Goal: Task Accomplishment & Management: Use online tool/utility

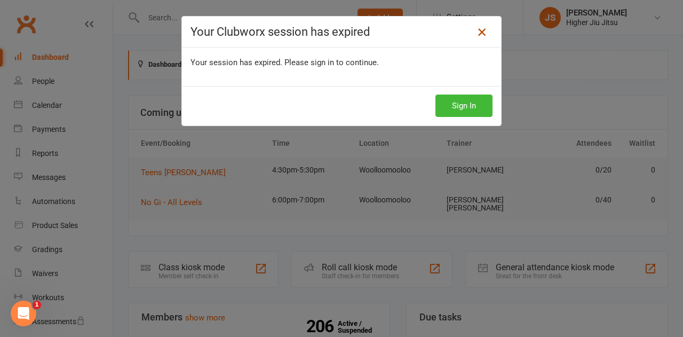
click at [478, 32] on icon at bounding box center [482, 32] width 13 height 13
click at [446, 105] on button "Sign In" at bounding box center [464, 106] width 57 height 22
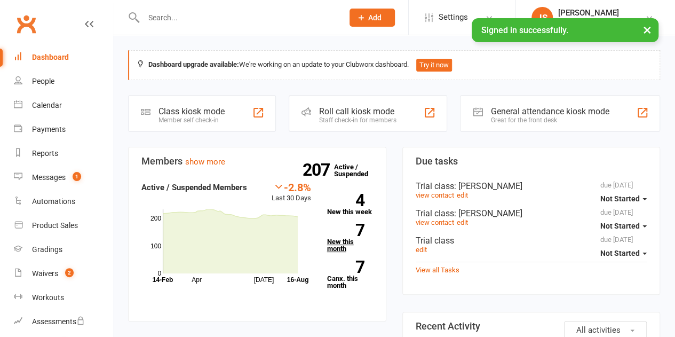
scroll to position [53, 0]
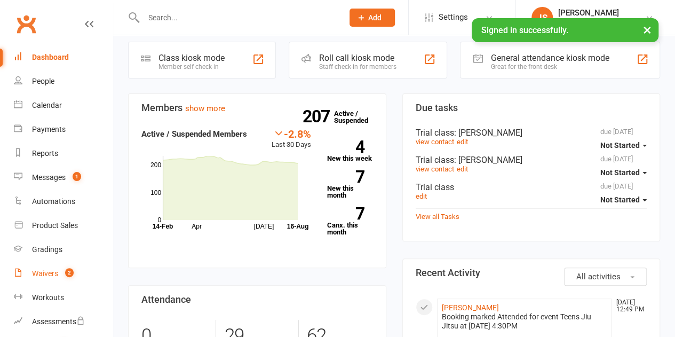
click at [45, 269] on div "Waivers" at bounding box center [45, 273] width 26 height 9
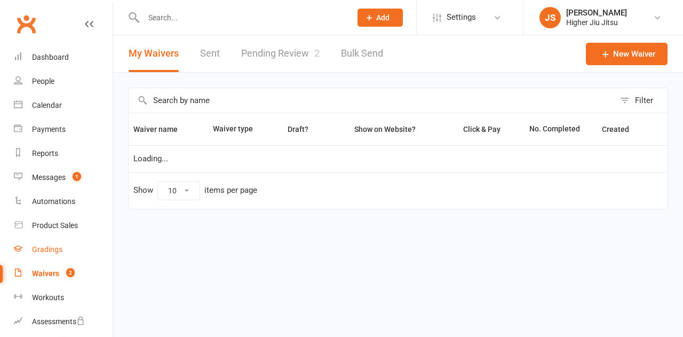
select select "100"
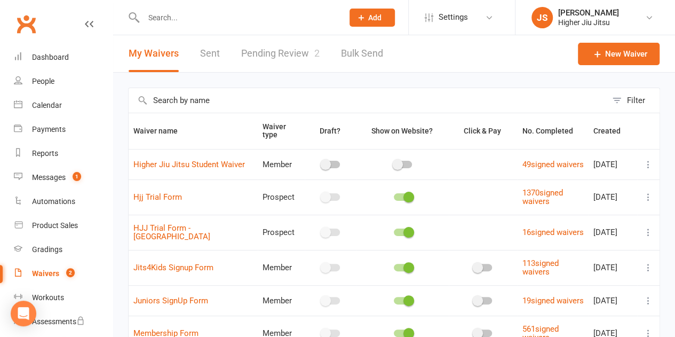
click at [252, 57] on link "Pending Review 2" at bounding box center [280, 53] width 78 height 37
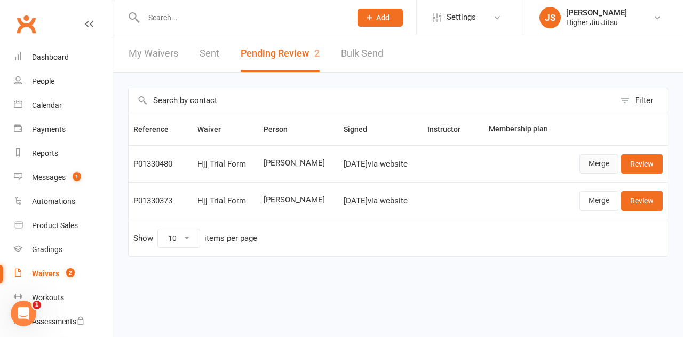
click at [599, 167] on link "Merge" at bounding box center [599, 163] width 39 height 19
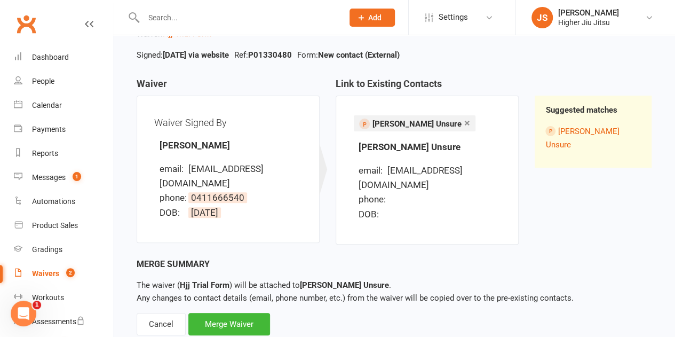
scroll to position [87, 0]
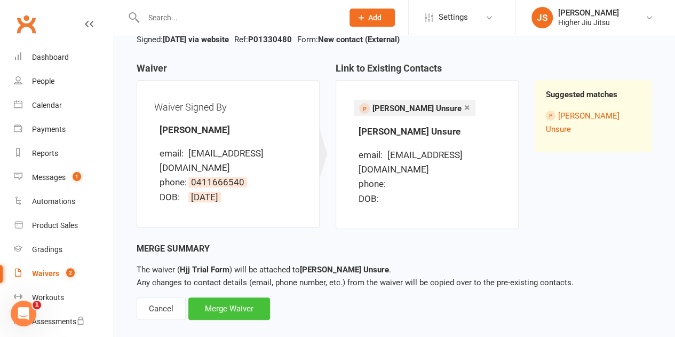
click at [253, 297] on div "Merge Waiver" at bounding box center [229, 308] width 82 height 22
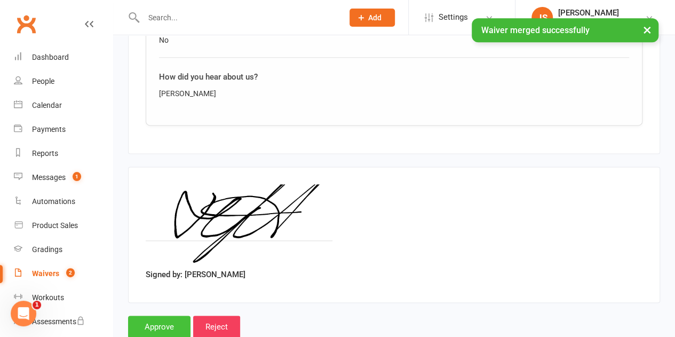
scroll to position [654, 0]
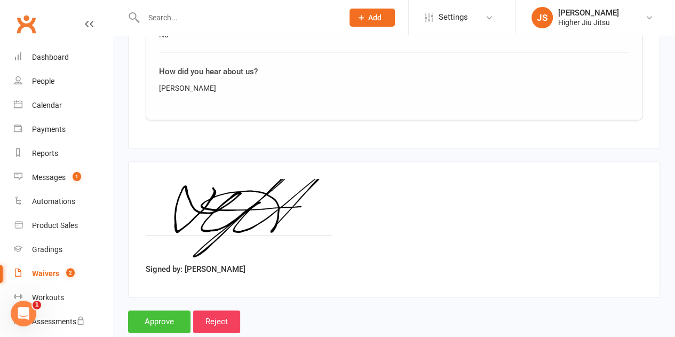
click at [173, 310] on input "Approve" at bounding box center [159, 321] width 62 height 22
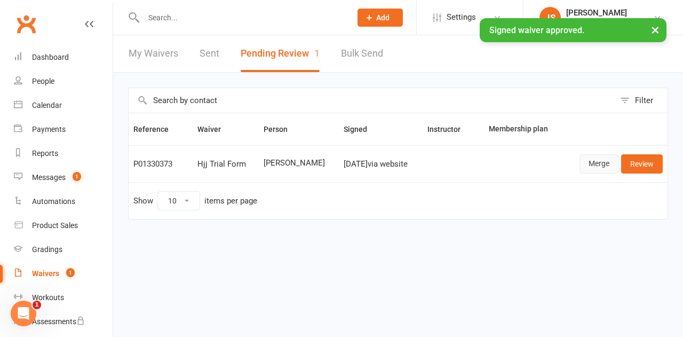
click at [598, 170] on link "Merge" at bounding box center [599, 163] width 39 height 19
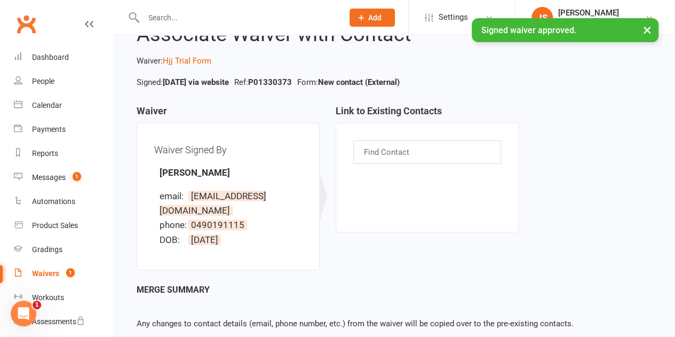
scroll to position [85, 0]
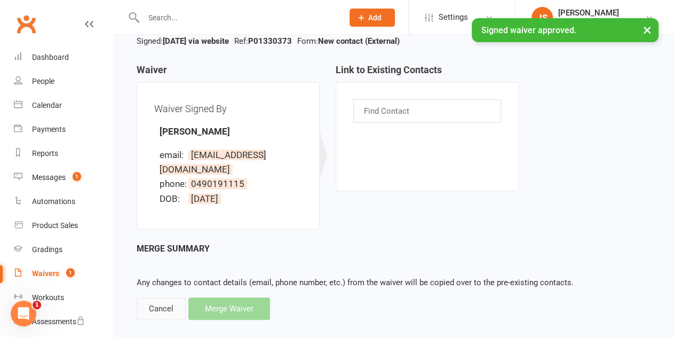
click at [159, 297] on div "Cancel" at bounding box center [161, 308] width 49 height 22
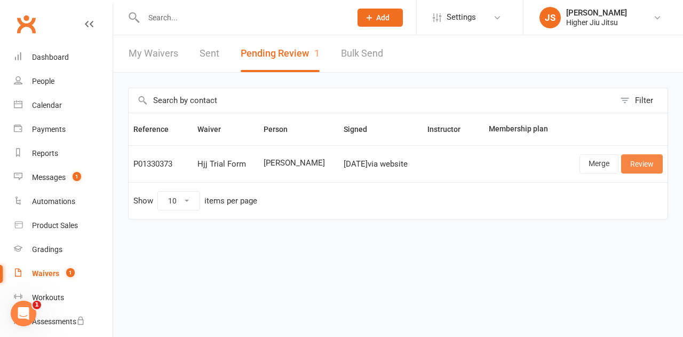
click at [634, 168] on link "Review" at bounding box center [643, 163] width 42 height 19
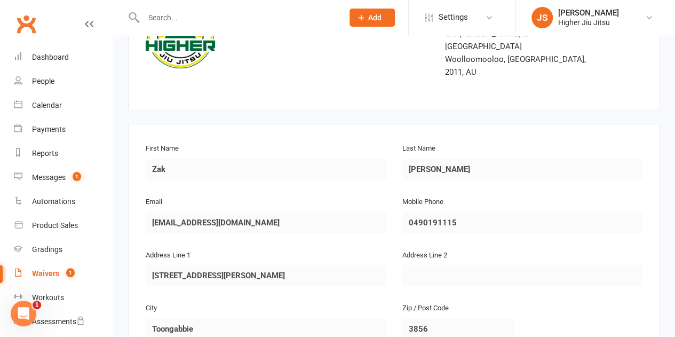
scroll to position [53, 0]
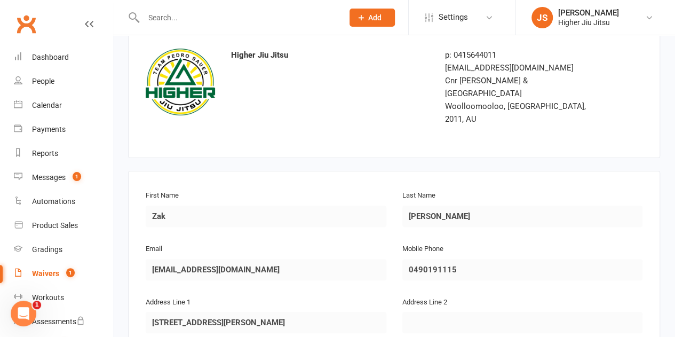
click at [136, 246] on div "First Name Zak Last Name Shaw Email Zshaw_zds@icloud.com Mobile Phone 049019111…" at bounding box center [394, 322] width 532 height 302
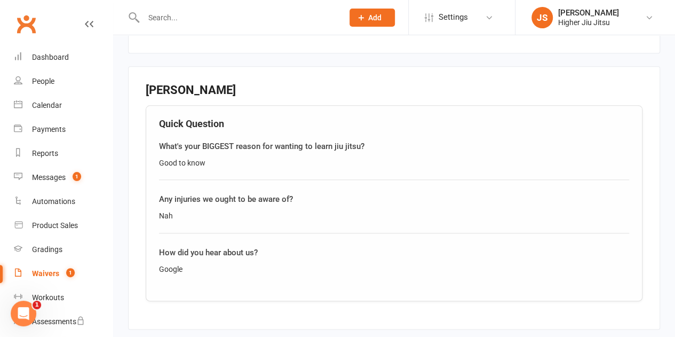
scroll to position [481, 0]
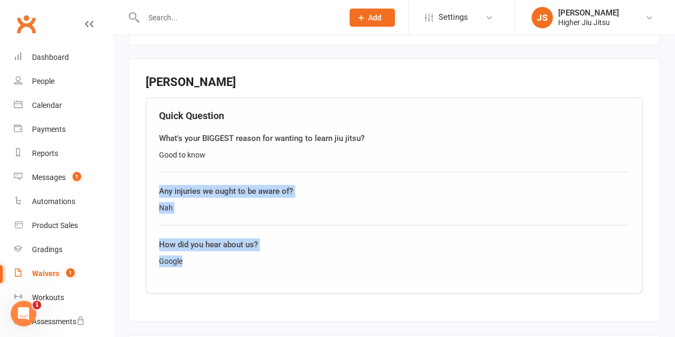
drag, startPoint x: 208, startPoint y: 194, endPoint x: 189, endPoint y: 111, distance: 85.0
click at [189, 113] on div "Quick Question What's your BIGGEST reason for wanting to learn jiu jitsu? Good …" at bounding box center [394, 195] width 497 height 196
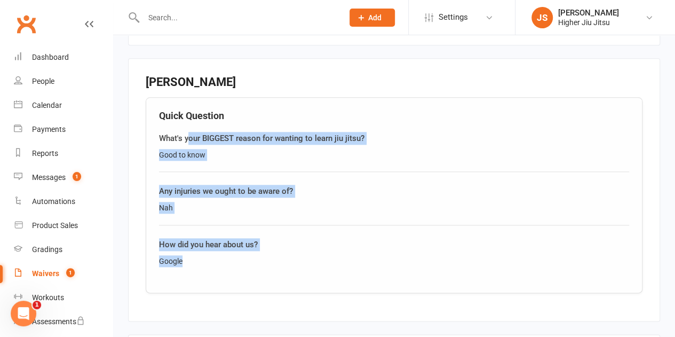
drag, startPoint x: 189, startPoint y: 111, endPoint x: 199, endPoint y: 163, distance: 53.8
click at [189, 132] on div "What's your BIGGEST reason for wanting to learn jiu jitsu?" at bounding box center [394, 138] width 470 height 13
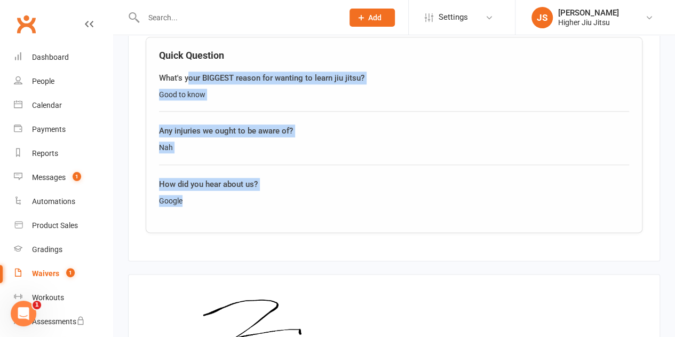
scroll to position [582, 0]
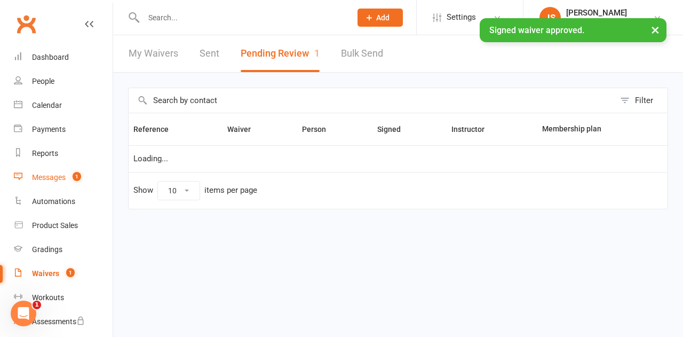
click at [62, 178] on div "Messages" at bounding box center [49, 177] width 34 height 9
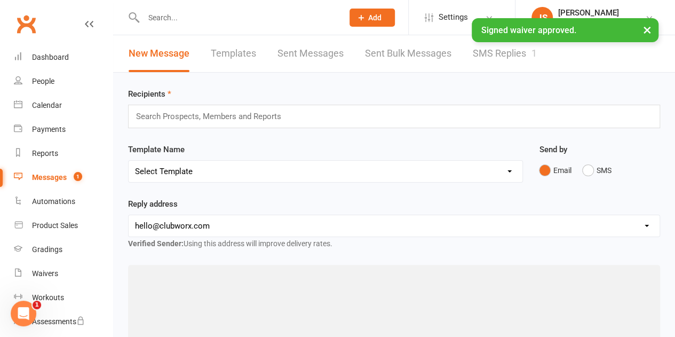
click at [490, 61] on link "SMS Replies 1" at bounding box center [505, 53] width 64 height 37
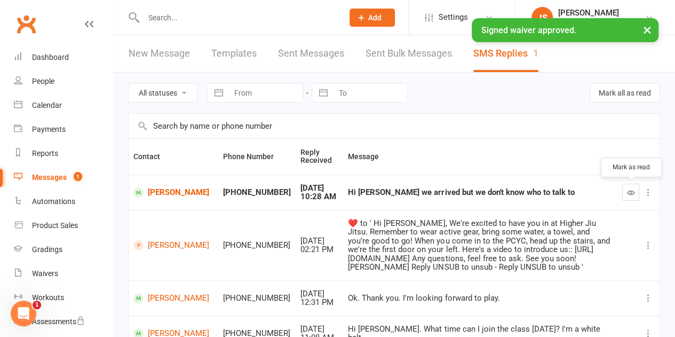
click at [633, 193] on icon "button" at bounding box center [631, 192] width 8 height 8
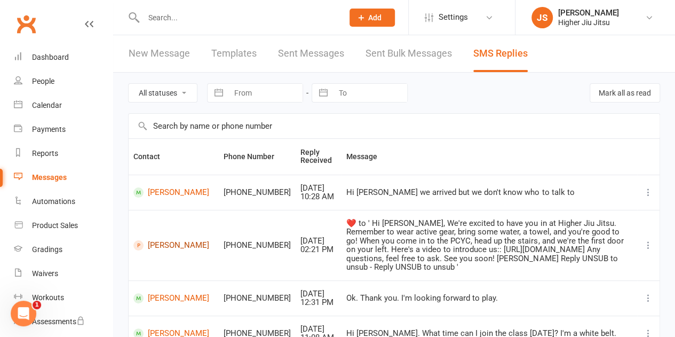
click at [176, 241] on link "Rita Yousif" at bounding box center [173, 245] width 81 height 10
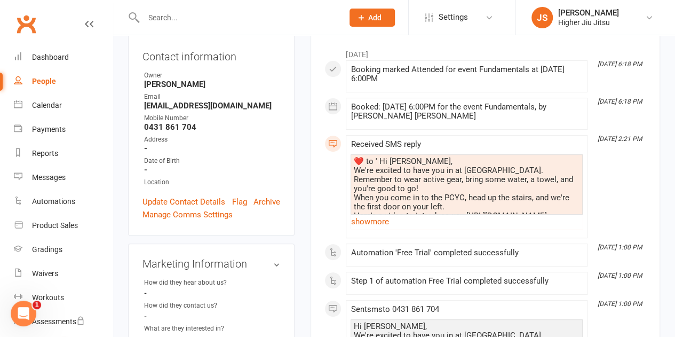
scroll to position [160, 0]
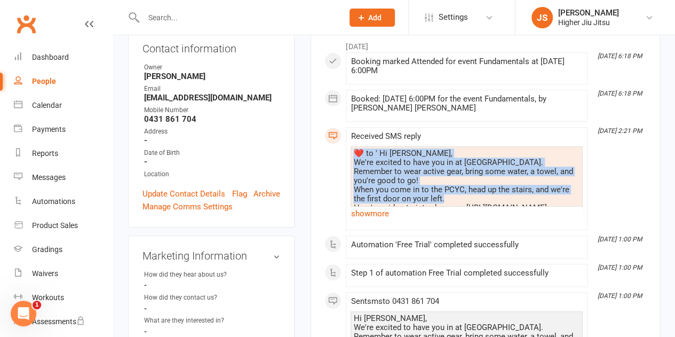
drag, startPoint x: 445, startPoint y: 190, endPoint x: 431, endPoint y: 150, distance: 42.4
click at [431, 150] on div "​❤️​ to ' Hi Rita, We're excited to have you in at Higher Jiu Jitsu. Remember t…" at bounding box center [466, 199] width 227 height 100
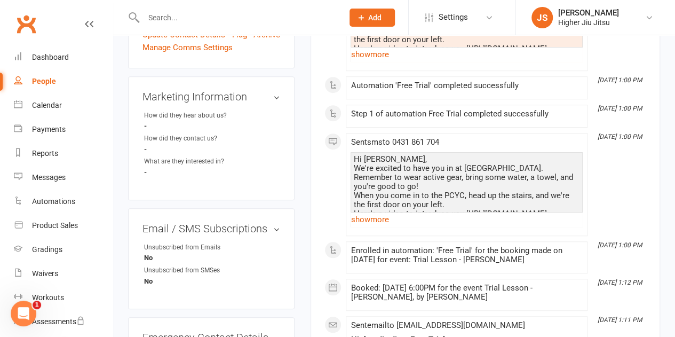
scroll to position [320, 0]
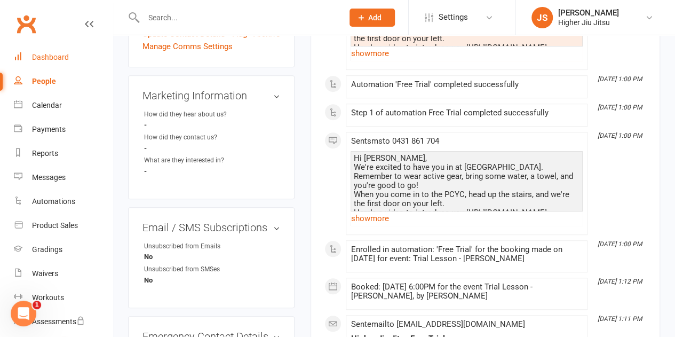
click at [57, 58] on div "Dashboard" at bounding box center [50, 57] width 37 height 9
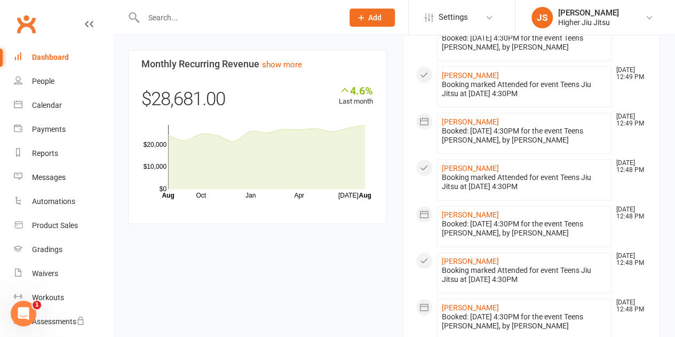
scroll to position [694, 0]
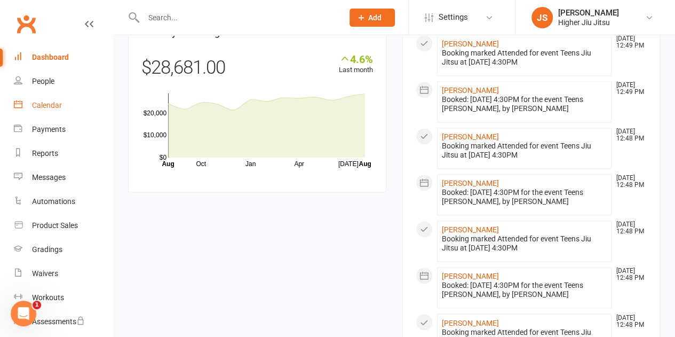
click at [49, 104] on div "Calendar" at bounding box center [47, 105] width 30 height 9
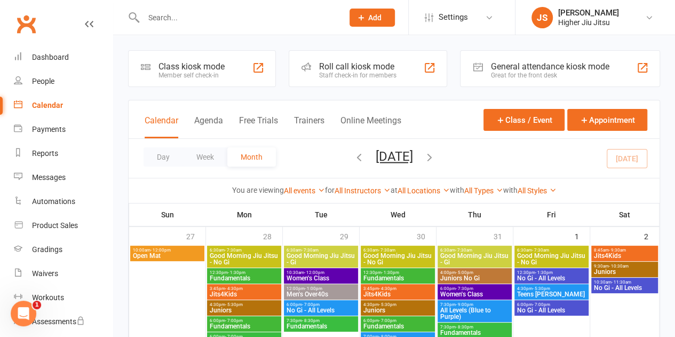
click at [370, 67] on div "Roll call kiosk mode" at bounding box center [357, 66] width 77 height 10
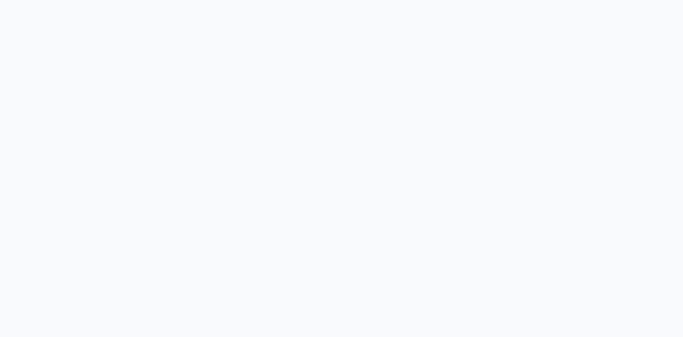
click at [356, 66] on body "{{flash.message}} {{flash.message}}" at bounding box center [341, 168] width 683 height 337
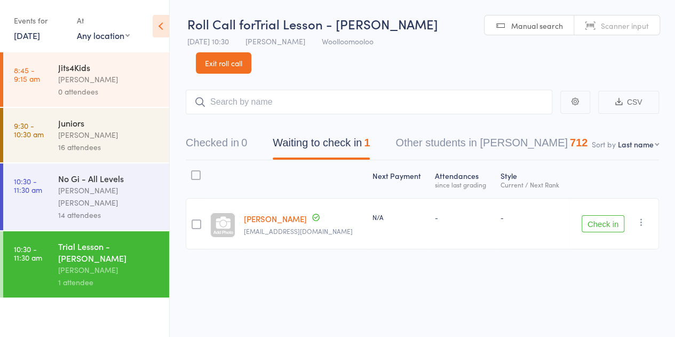
click at [579, 230] on div "Check in Check in Send message Add Note Add Task Add Flag Remove Mark absent" at bounding box center [615, 223] width 90 height 51
click at [590, 226] on button "Check in" at bounding box center [603, 223] width 43 height 17
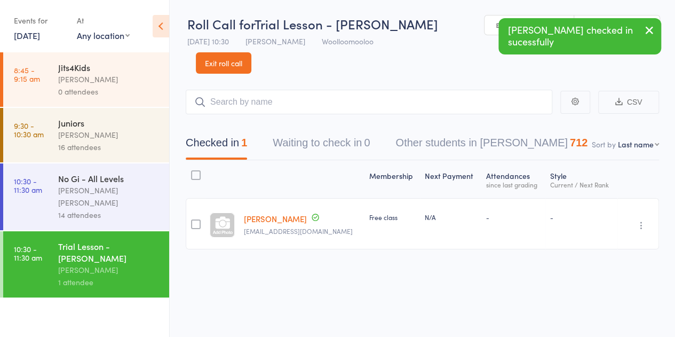
click at [86, 70] on div "Jits4Kids" at bounding box center [109, 67] width 102 height 12
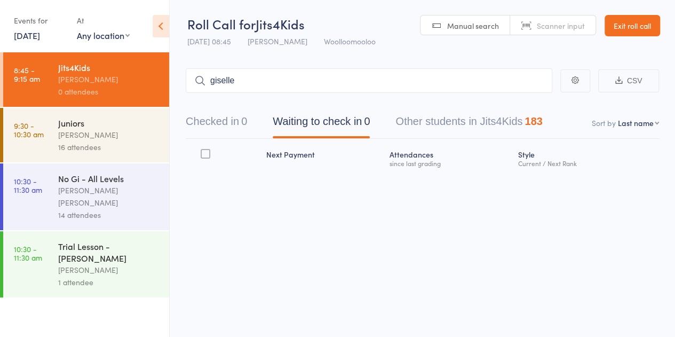
type input "giselle"
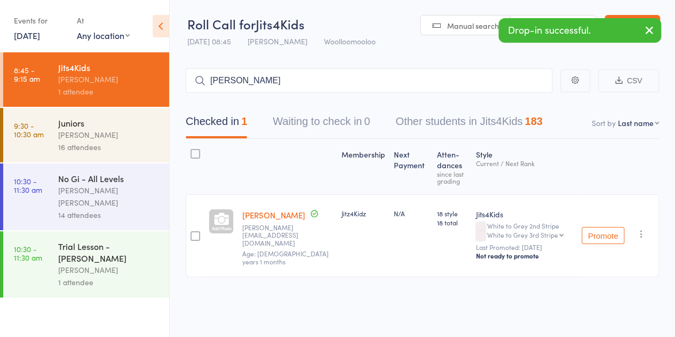
type input "ross john smal"
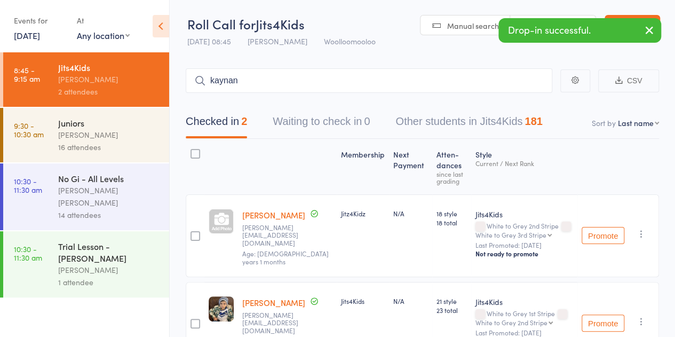
type input "kaynan"
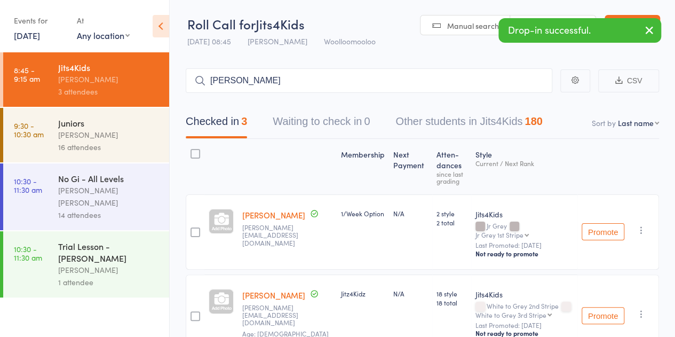
type input "dylan"
type input "kiko lam"
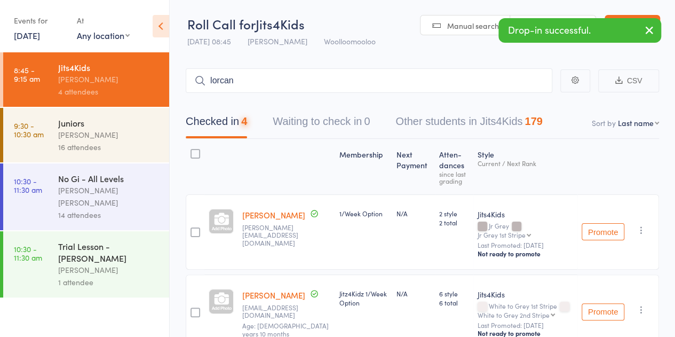
type input "lorcan"
type input "mico murnan"
type input "o"
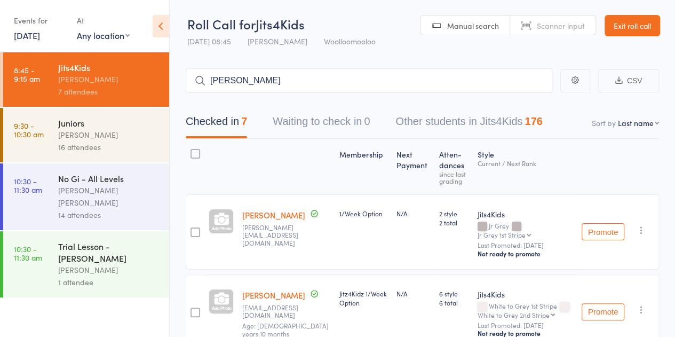
type input "rose telfer"
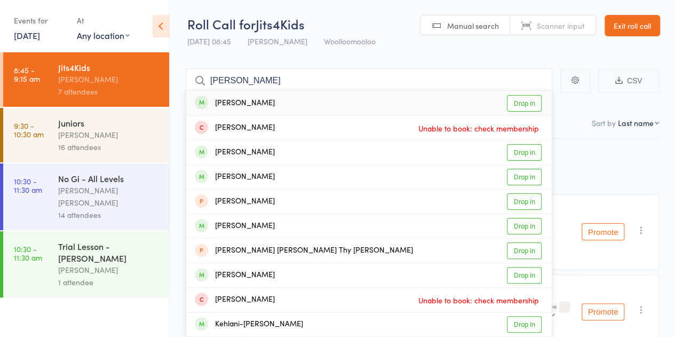
type input "rose telfer"
click at [248, 107] on div "[PERSON_NAME]" at bounding box center [235, 103] width 80 height 12
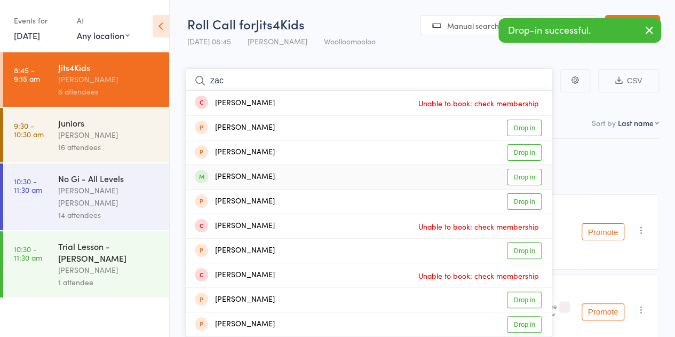
type input "zac"
click at [265, 179] on div "Zachary Lee Drop in" at bounding box center [369, 177] width 366 height 24
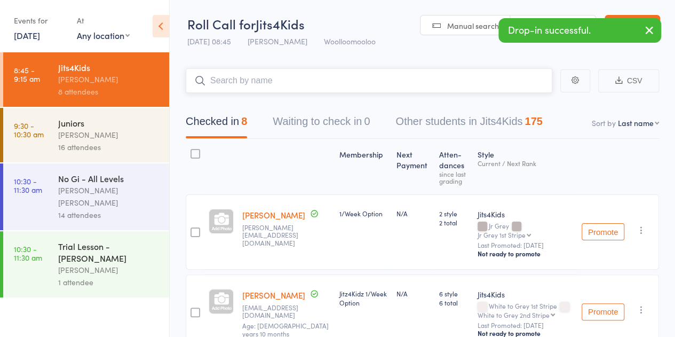
click at [252, 82] on input "search" at bounding box center [369, 80] width 367 height 25
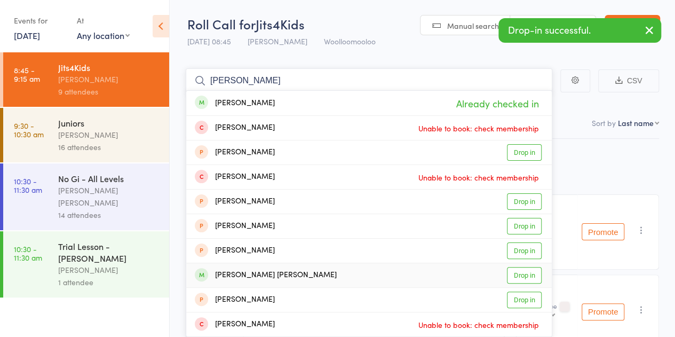
type input "zach"
click at [292, 275] on div "[PERSON_NAME] [PERSON_NAME]" at bounding box center [266, 275] width 142 height 12
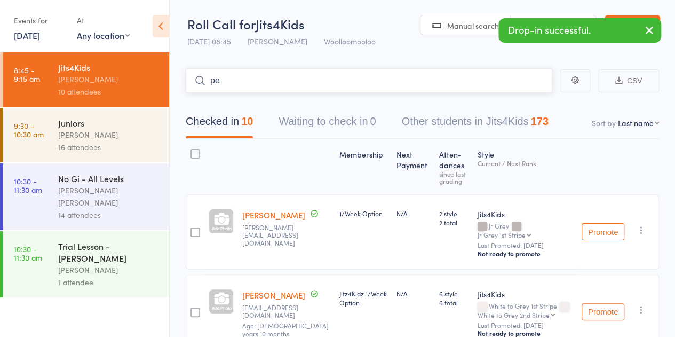
type input "p"
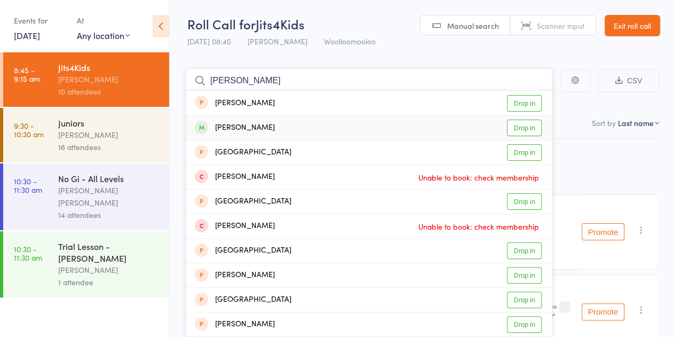
type input "parker"
click at [267, 125] on div "[PERSON_NAME]" at bounding box center [235, 128] width 80 height 12
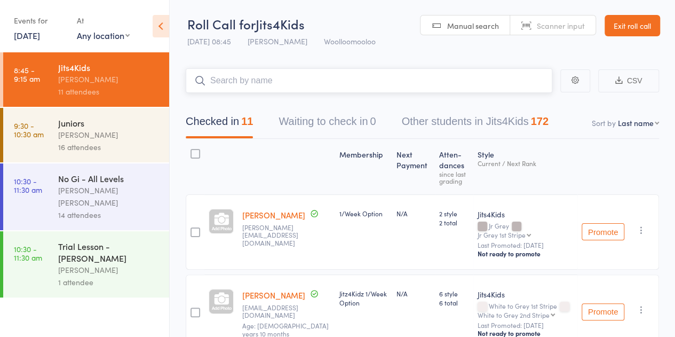
click at [264, 81] on input "search" at bounding box center [369, 80] width 367 height 25
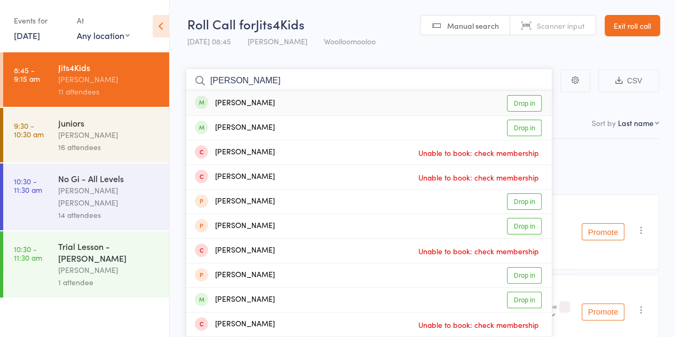
type input "william beswald"
click at [258, 103] on div "[PERSON_NAME]" at bounding box center [235, 103] width 80 height 12
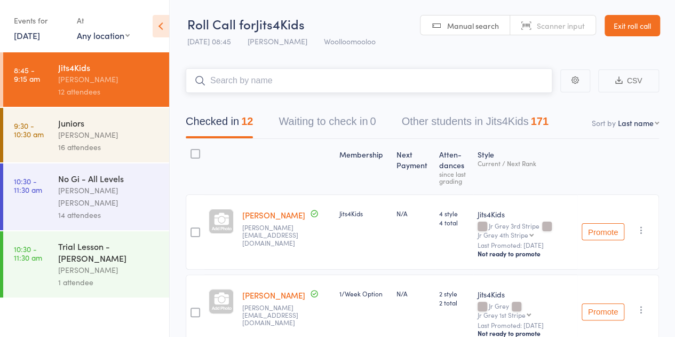
click at [235, 78] on input "search" at bounding box center [369, 80] width 367 height 25
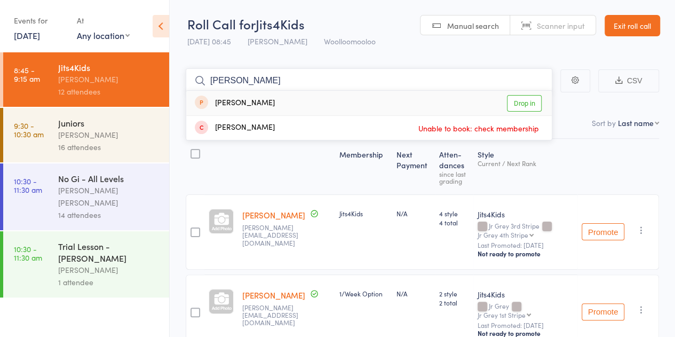
type input "pedro pablo"
click at [274, 100] on div "[PERSON_NAME]" at bounding box center [235, 103] width 80 height 12
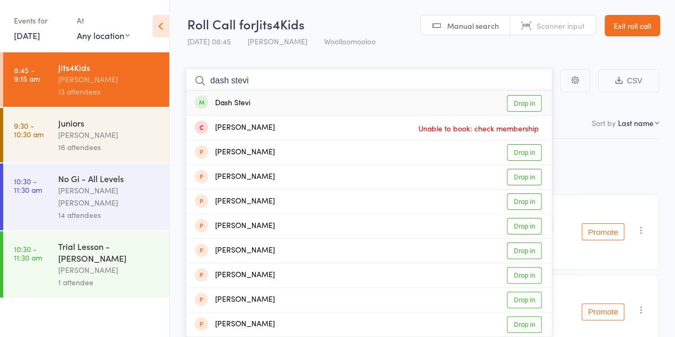
type input "dash stevi"
click at [265, 103] on div "Dash Stevi Drop in" at bounding box center [369, 103] width 366 height 25
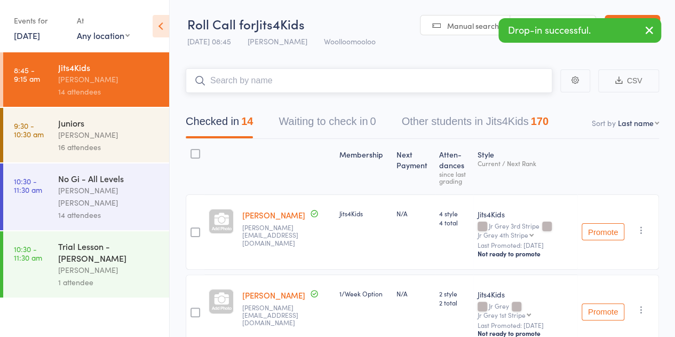
click at [263, 80] on input "search" at bounding box center [369, 80] width 367 height 25
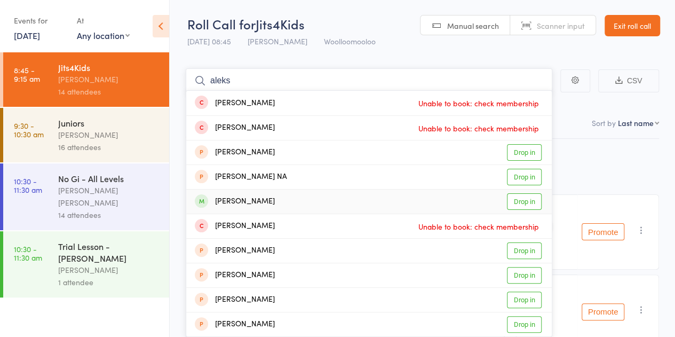
type input "aleks"
click at [299, 205] on div "Aleksandr Mironenko Drop in" at bounding box center [369, 202] width 366 height 24
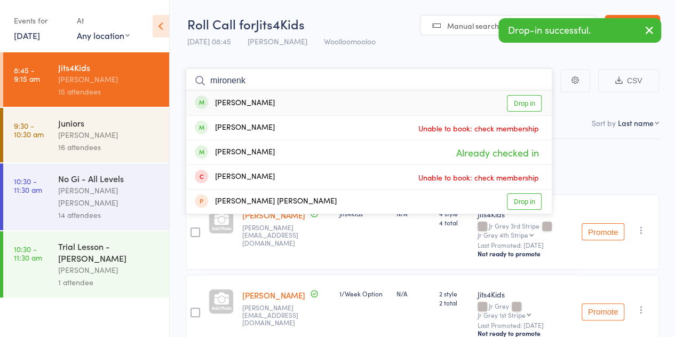
type input "mironenk"
click at [293, 108] on div "Peter Mironenko Drop in" at bounding box center [369, 103] width 366 height 25
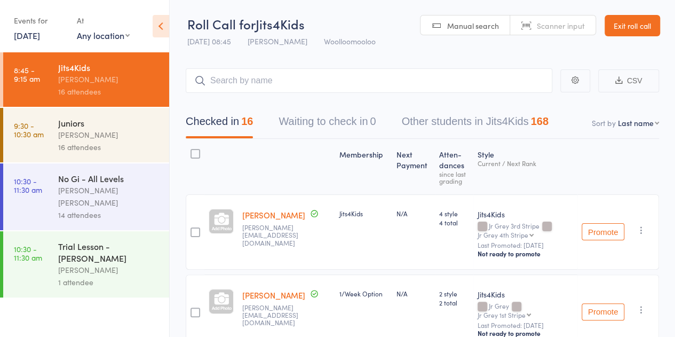
click at [644, 26] on link "Exit roll call" at bounding box center [633, 25] width 56 height 21
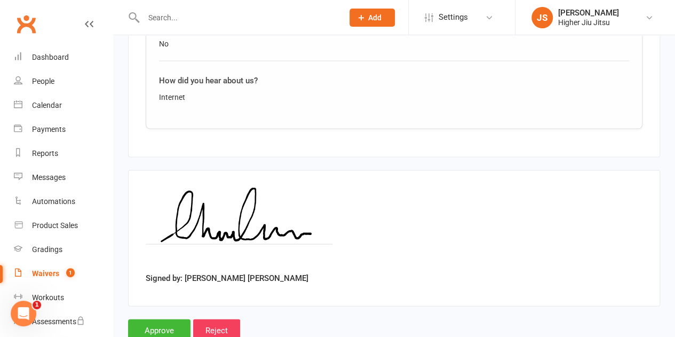
scroll to position [1052, 0]
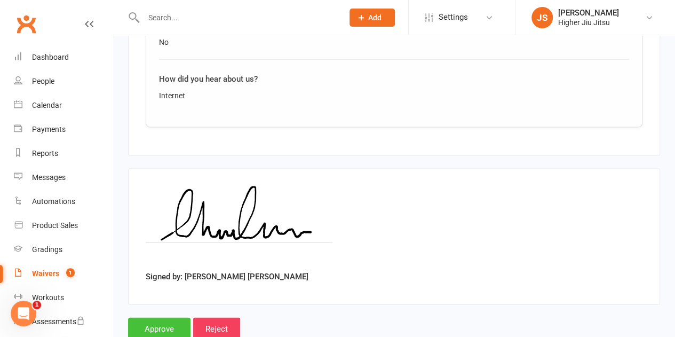
click at [159, 318] on input "Approve" at bounding box center [159, 329] width 62 height 22
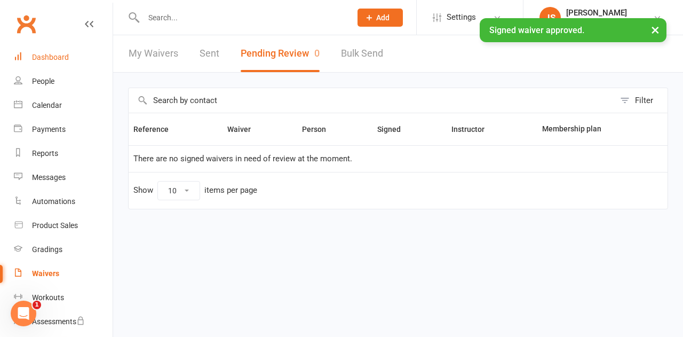
click at [64, 62] on link "Dashboard" at bounding box center [63, 57] width 99 height 24
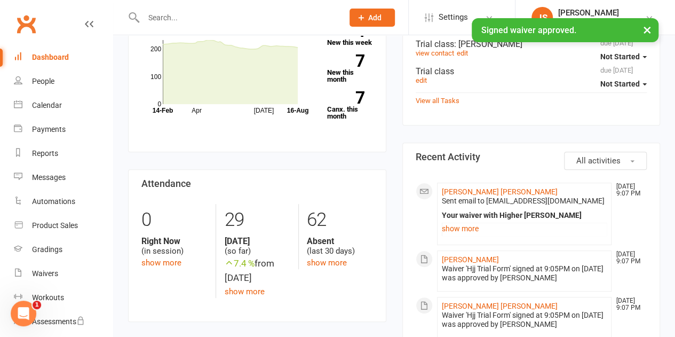
scroll to position [214, 0]
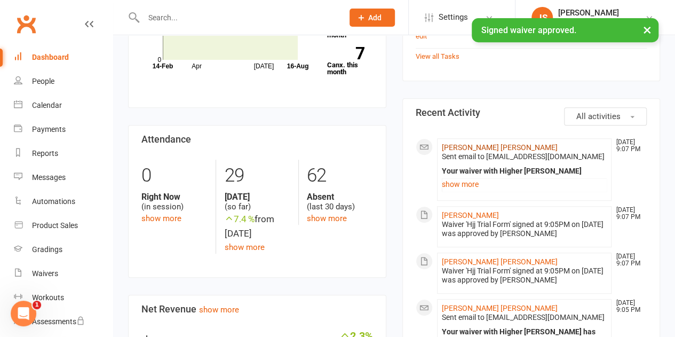
click at [501, 144] on link "[PERSON_NAME] [PERSON_NAME]" at bounding box center [500, 147] width 116 height 9
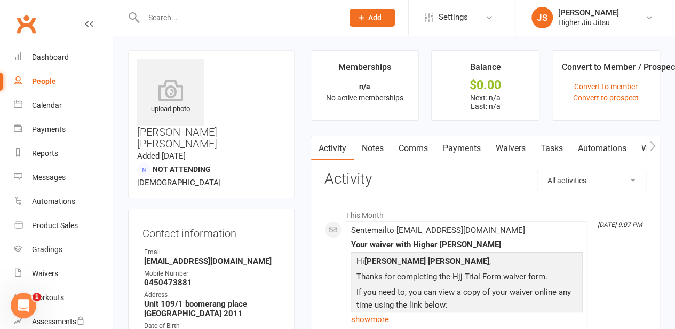
click at [417, 147] on link "Comms" at bounding box center [413, 148] width 44 height 25
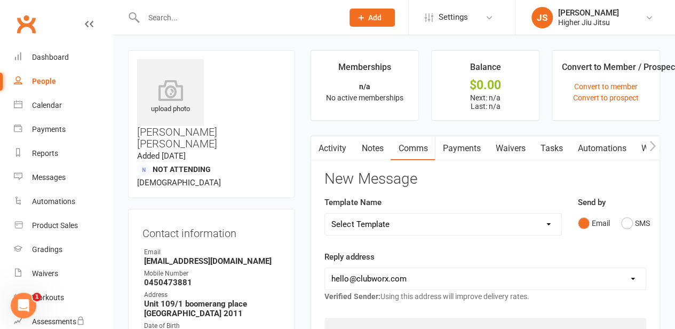
click at [399, 227] on select "Select Template [Email] Let's Reconnect! [Email] Still Interested? [Email] Stil…" at bounding box center [443, 224] width 236 height 21
select select "12"
click at [325, 214] on select "Select Template [Email] Let's Reconnect! [Email] Still Interested? [Email] Stil…" at bounding box center [443, 224] width 236 height 21
click at [399, 274] on select "hello@clubworx.com john@higherhealth.net.au david@allreadydone.com.au" at bounding box center [485, 278] width 321 height 21
select select "1"
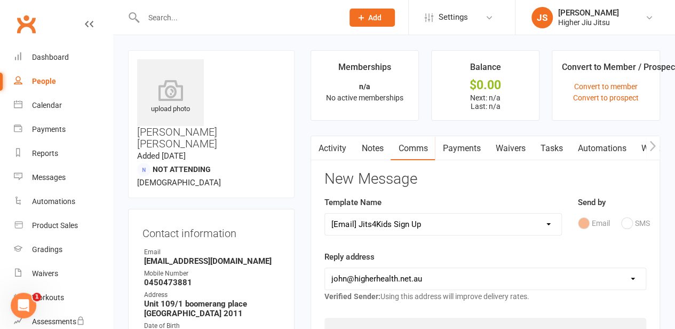
click at [325, 268] on select "hello@clubworx.com john@higherhealth.net.au david@allreadydone.com.au" at bounding box center [485, 278] width 321 height 21
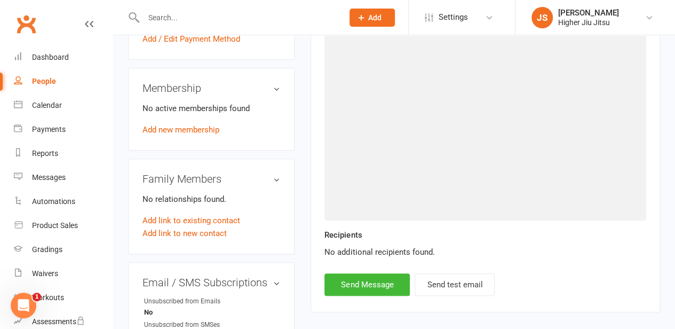
scroll to position [427, 0]
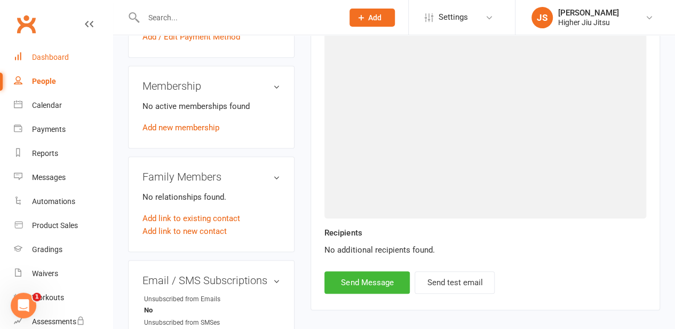
click at [51, 60] on div "Dashboard" at bounding box center [50, 57] width 37 height 9
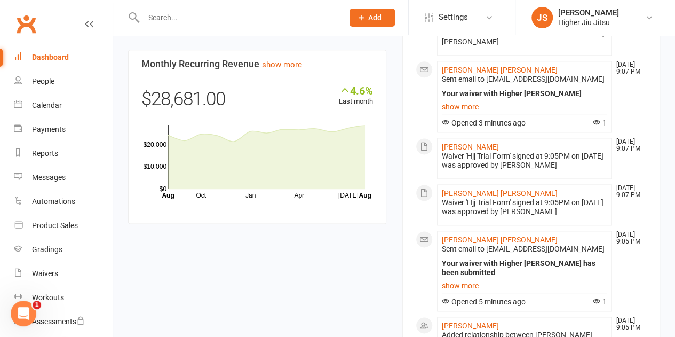
scroll to position [694, 0]
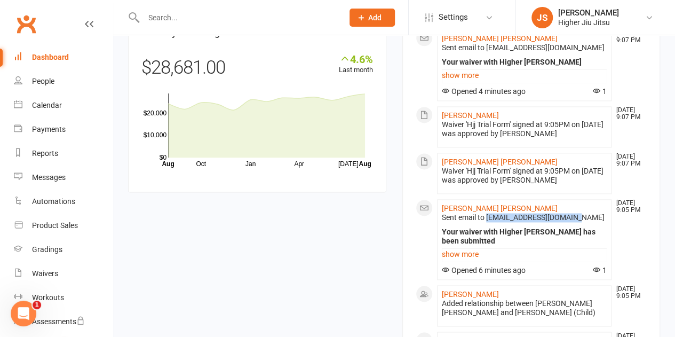
drag, startPoint x: 575, startPoint y: 212, endPoint x: 488, endPoint y: 212, distance: 86.5
click at [488, 213] on div "Sent email to vidaycielo.01@gmail.com Your waiver with Higher Jiu Jitsu has bee…" at bounding box center [525, 237] width 166 height 49
copy span "vidaycielo.01@gmail.com"
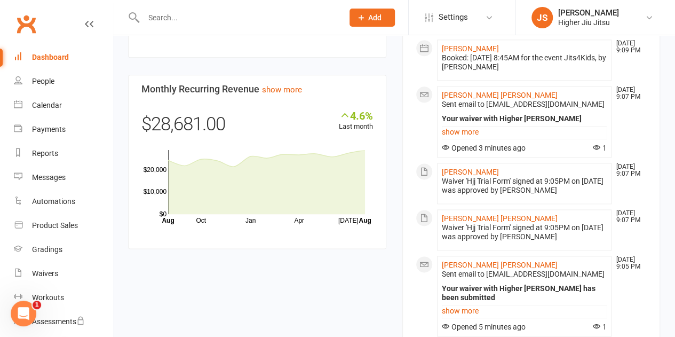
scroll to position [641, 0]
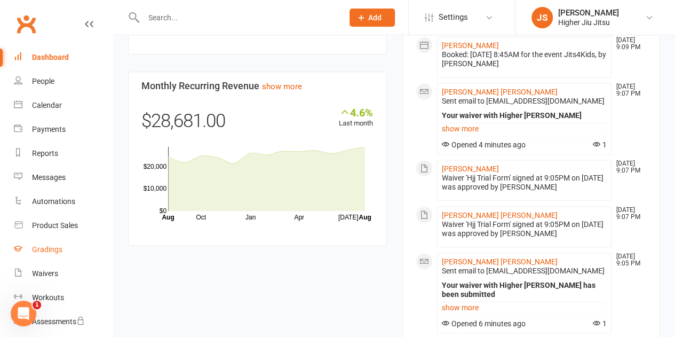
click at [54, 253] on div "Gradings" at bounding box center [47, 249] width 30 height 9
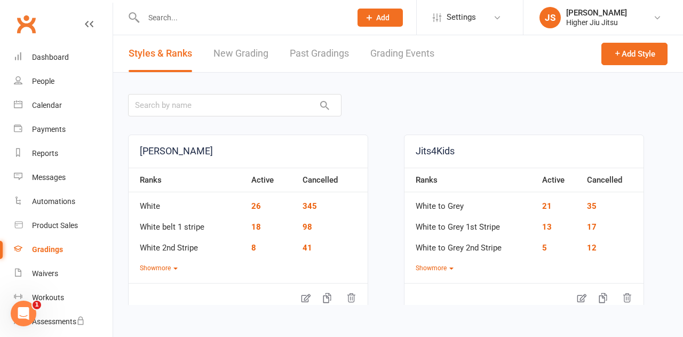
click at [252, 56] on link "New Grading" at bounding box center [241, 53] width 55 height 37
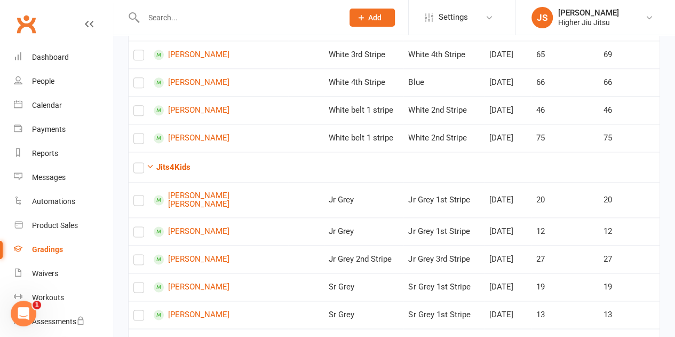
scroll to position [641, 0]
click at [45, 56] on div "Dashboard" at bounding box center [50, 57] width 37 height 9
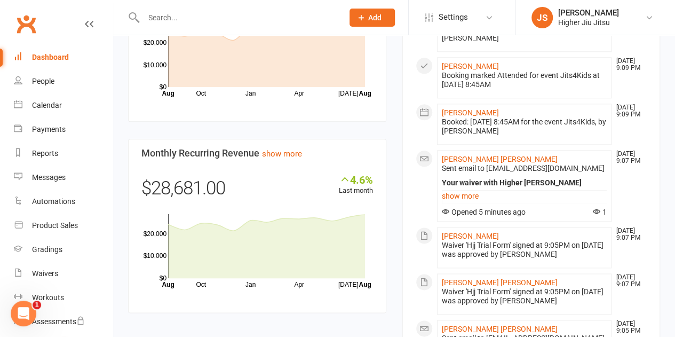
scroll to position [587, 0]
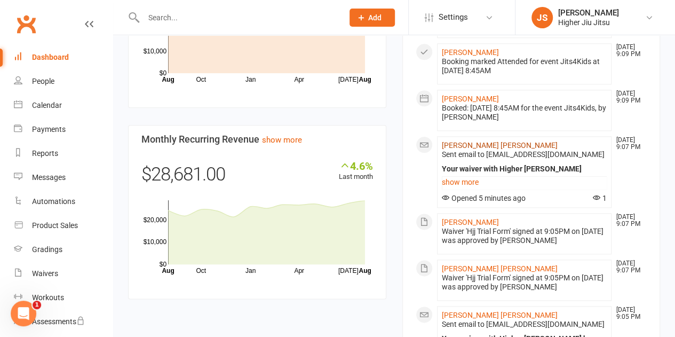
click at [480, 143] on link "[PERSON_NAME] [PERSON_NAME]" at bounding box center [500, 145] width 116 height 9
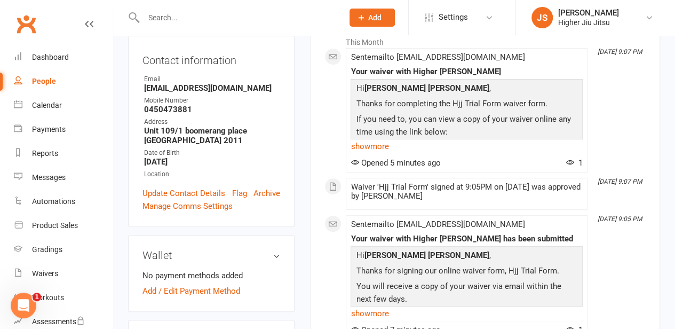
scroll to position [160, 0]
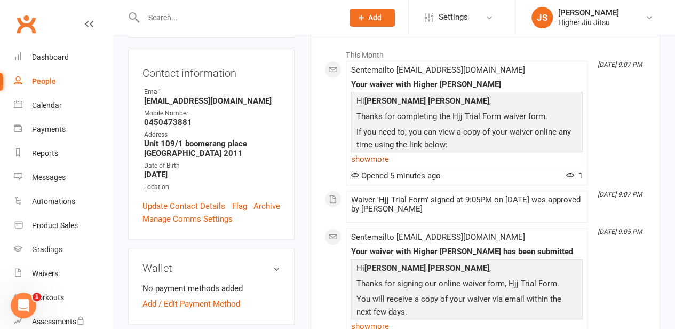
click at [378, 158] on link "show more" at bounding box center [467, 159] width 232 height 15
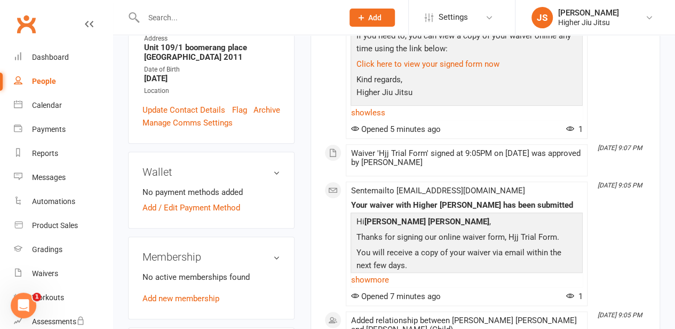
scroll to position [427, 0]
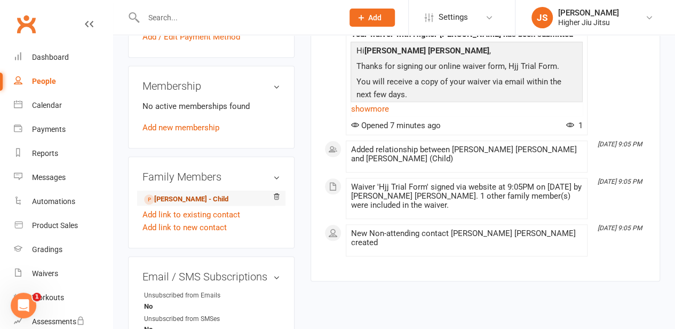
click at [204, 194] on link "[PERSON_NAME] - Child" at bounding box center [186, 199] width 84 height 11
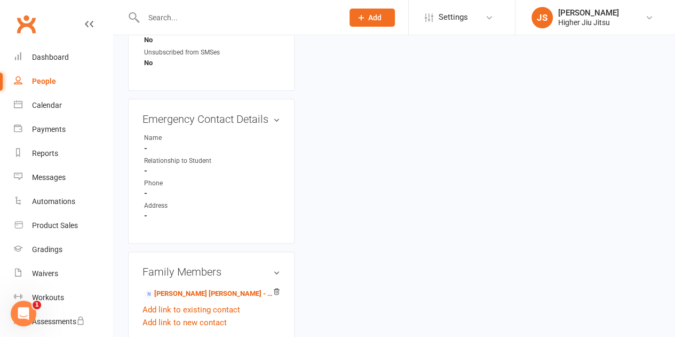
scroll to position [624, 0]
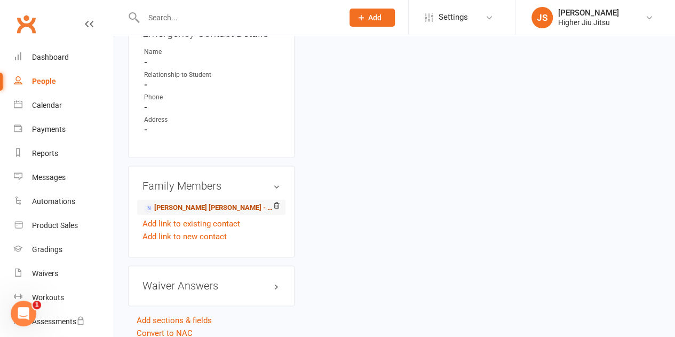
click at [201, 202] on link "[PERSON_NAME] [PERSON_NAME] - Parent / Guardian" at bounding box center [209, 207] width 131 height 11
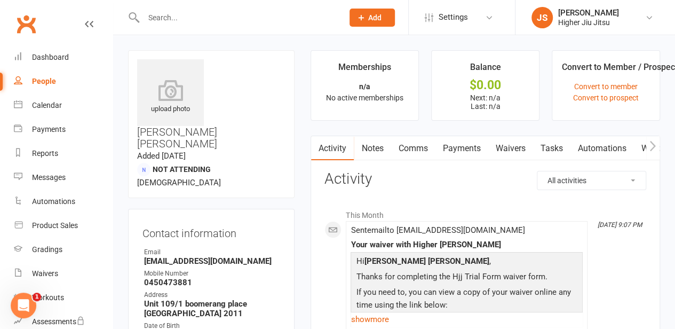
click at [414, 148] on link "Comms" at bounding box center [413, 148] width 44 height 25
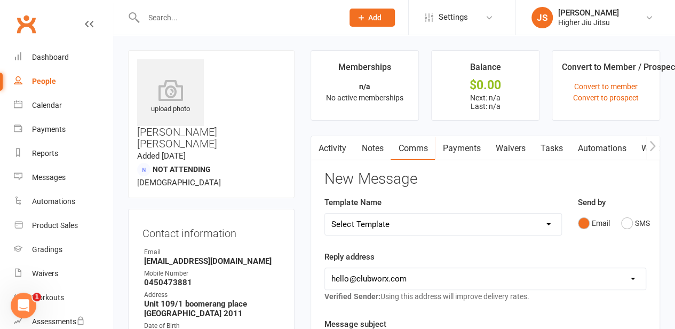
click at [400, 224] on select "Select Template [Email] Let's Reconnect! [Email] Still Interested? [Email] Stil…" at bounding box center [443, 224] width 236 height 21
select select "12"
click at [325, 214] on select "Select Template [Email] Let's Reconnect! [Email] Still Interested? [Email] Stil…" at bounding box center [443, 224] width 236 height 21
click at [414, 283] on select "[EMAIL_ADDRESS][DOMAIN_NAME] [PERSON_NAME][EMAIL_ADDRESS][DOMAIN_NAME] [PERSON_…" at bounding box center [485, 278] width 321 height 21
select select "1"
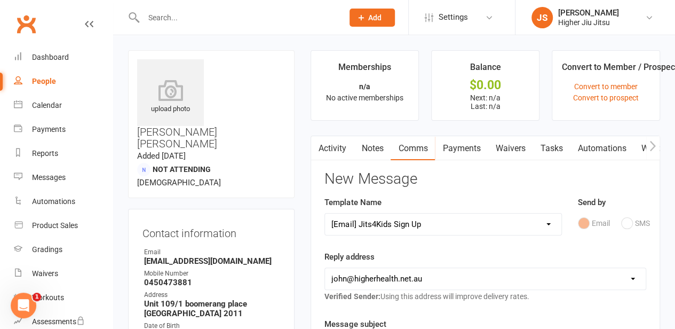
click at [325, 268] on select "[EMAIL_ADDRESS][DOMAIN_NAME] [PERSON_NAME][EMAIL_ADDRESS][DOMAIN_NAME] [PERSON_…" at bounding box center [485, 278] width 321 height 21
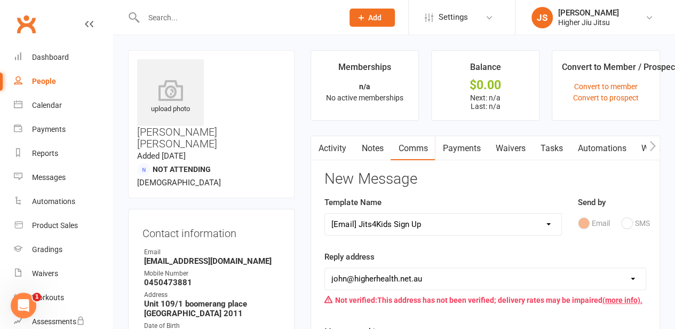
click at [420, 257] on div "Reply address [EMAIL_ADDRESS][DOMAIN_NAME] [PERSON_NAME][EMAIL_ADDRESS][DOMAIN_…" at bounding box center [486, 280] width 322 height 60
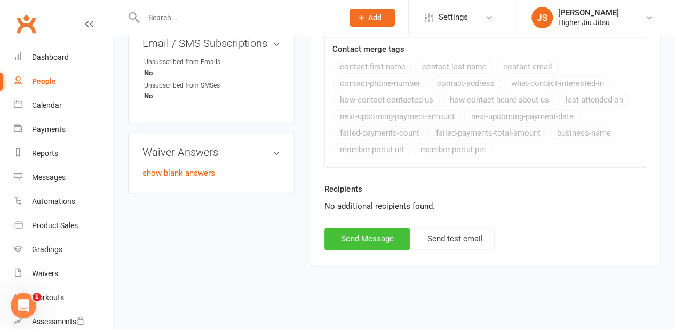
click at [370, 241] on button "Send Message" at bounding box center [367, 238] width 85 height 22
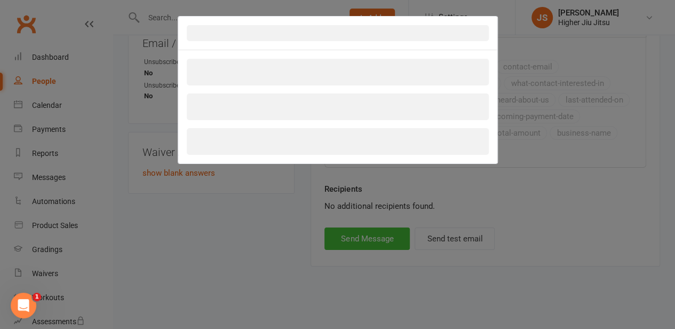
scroll to position [653, 0]
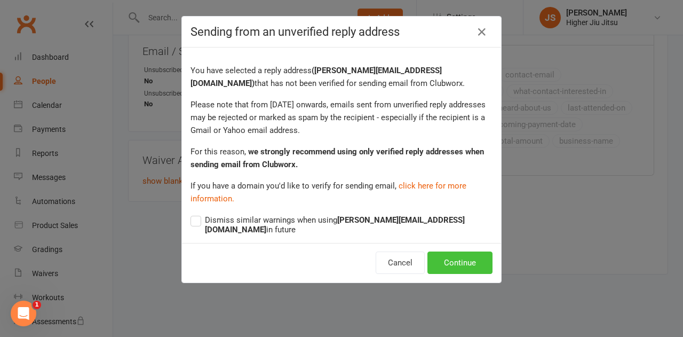
click at [455, 252] on button "Continue" at bounding box center [460, 263] width 65 height 22
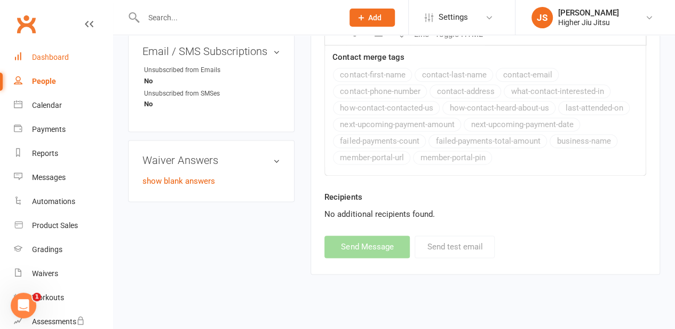
select select
select select "0"
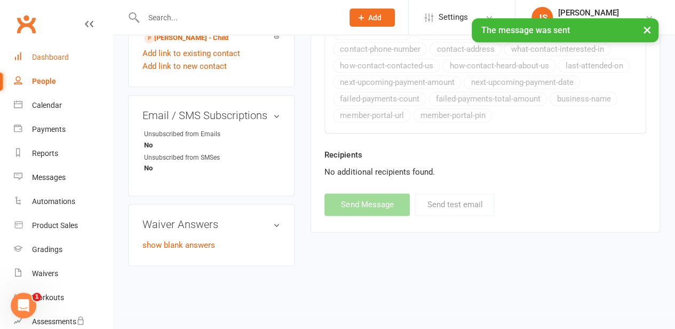
scroll to position [554, 0]
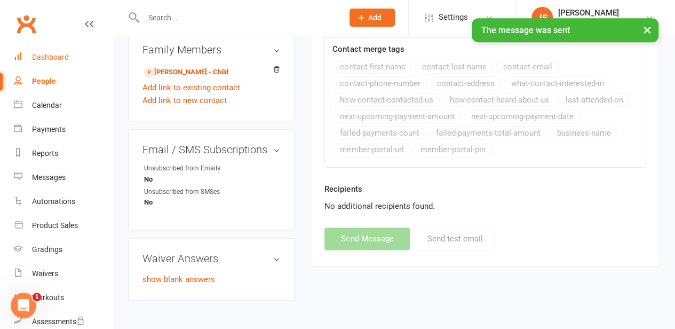
click at [55, 59] on div "Dashboard" at bounding box center [50, 57] width 37 height 9
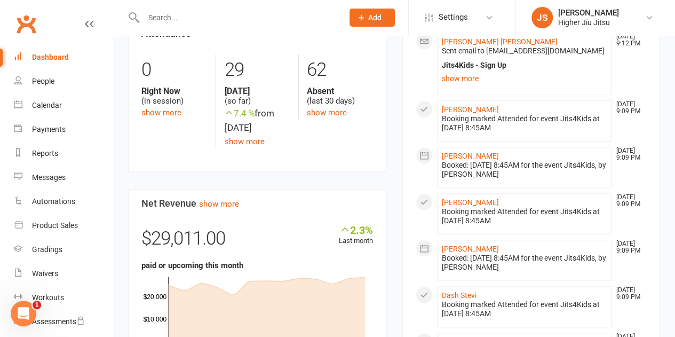
scroll to position [267, 0]
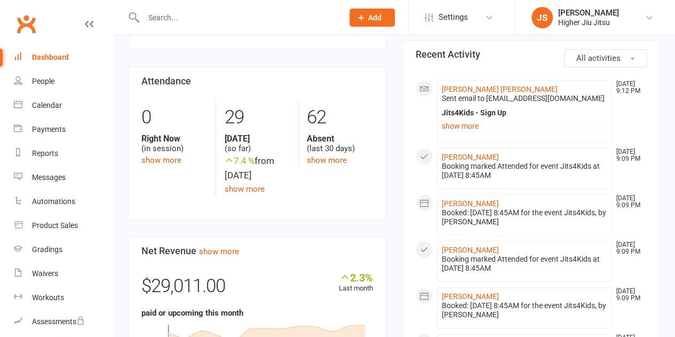
scroll to position [267, 0]
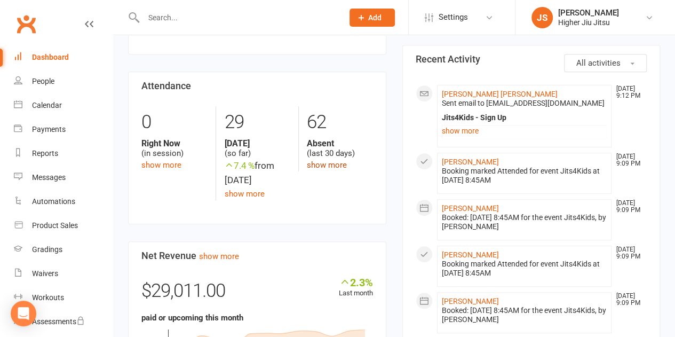
click at [334, 164] on link "show more" at bounding box center [327, 165] width 40 height 10
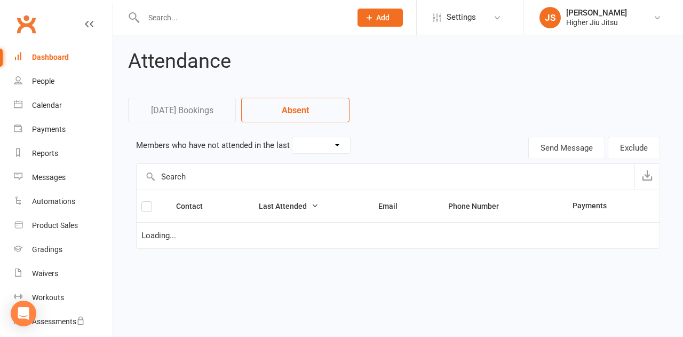
select select "30"
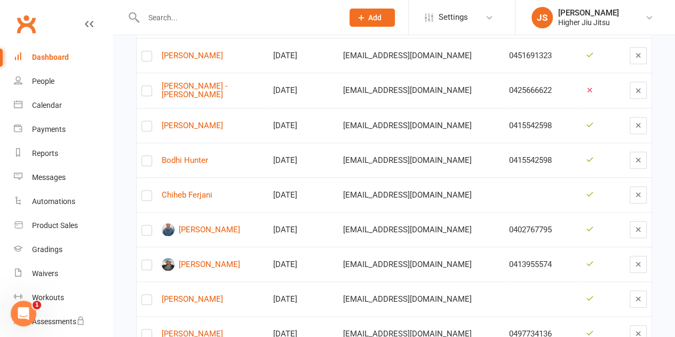
scroll to position [267, 0]
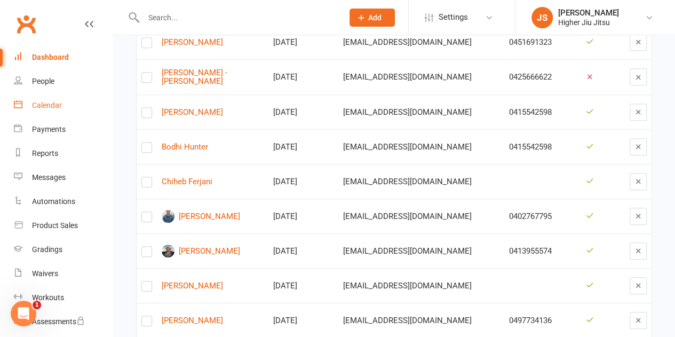
click at [54, 103] on div "Calendar" at bounding box center [47, 105] width 30 height 9
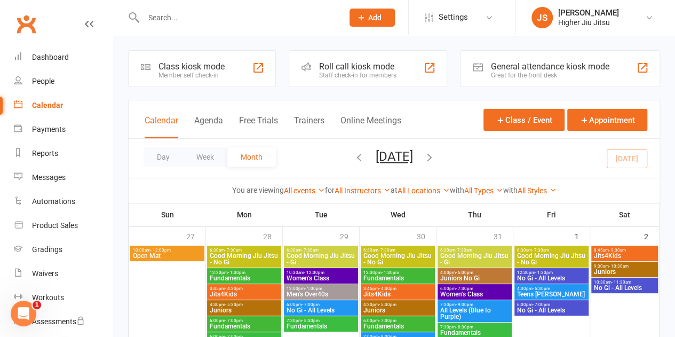
click at [376, 66] on div "Roll call kiosk mode" at bounding box center [357, 66] width 77 height 10
click at [377, 67] on div "Roll call kiosk mode" at bounding box center [357, 66] width 77 height 10
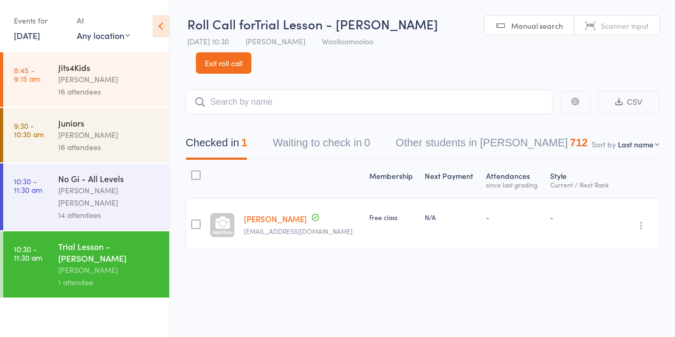
click at [40, 34] on link "[DATE]" at bounding box center [27, 35] width 26 height 12
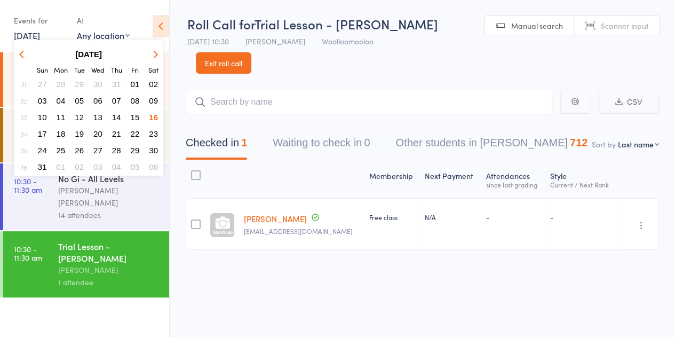
click at [61, 117] on span "11" at bounding box center [61, 117] width 9 height 9
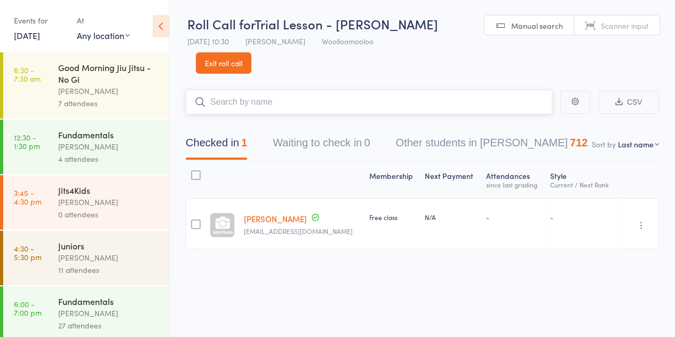
drag, startPoint x: 312, startPoint y: 99, endPoint x: 311, endPoint y: 105, distance: 6.0
click at [312, 102] on input "search" at bounding box center [369, 102] width 367 height 25
click at [69, 201] on div "[PERSON_NAME]" at bounding box center [109, 202] width 102 height 12
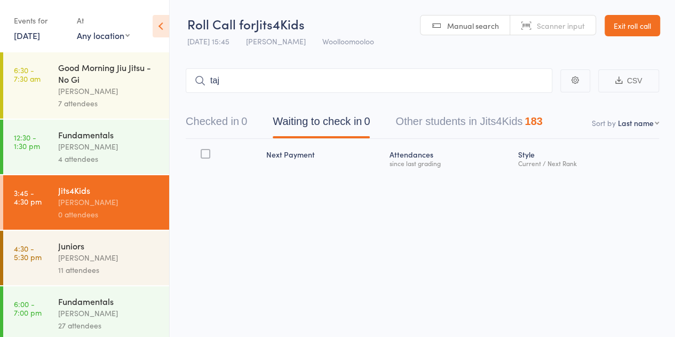
type input "taj"
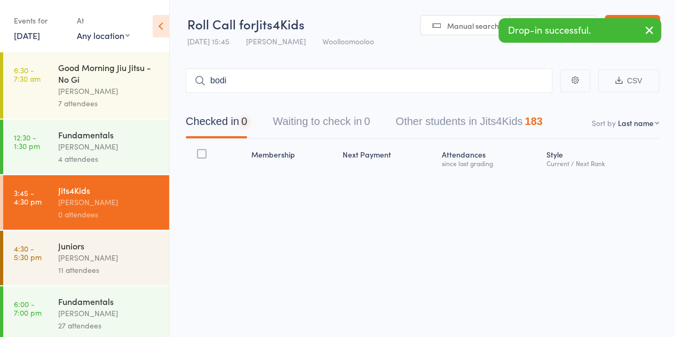
type input "bodi"
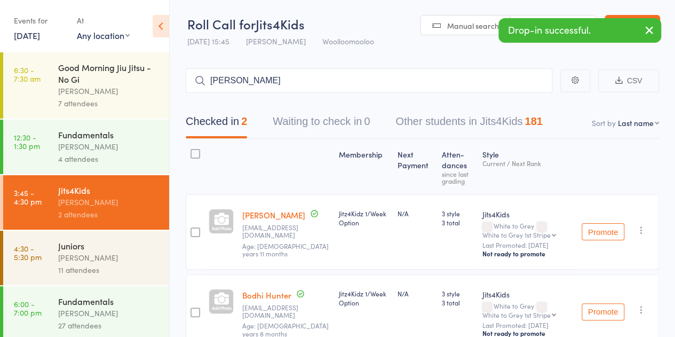
type input "[PERSON_NAME]"
type input "lorcan"
type input "mico"
type input "seb hope"
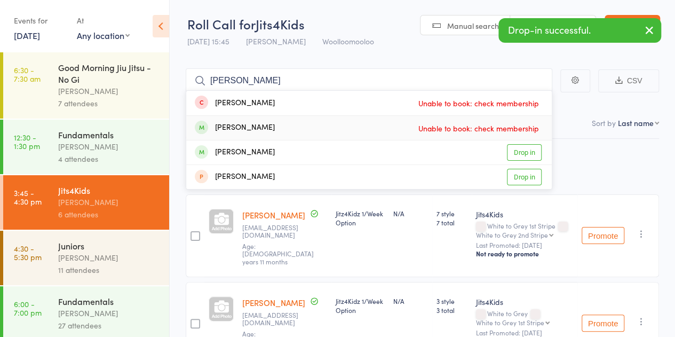
type input "[PERSON_NAME]"
click at [288, 131] on div "[PERSON_NAME] Unable to book: check membership" at bounding box center [369, 128] width 366 height 24
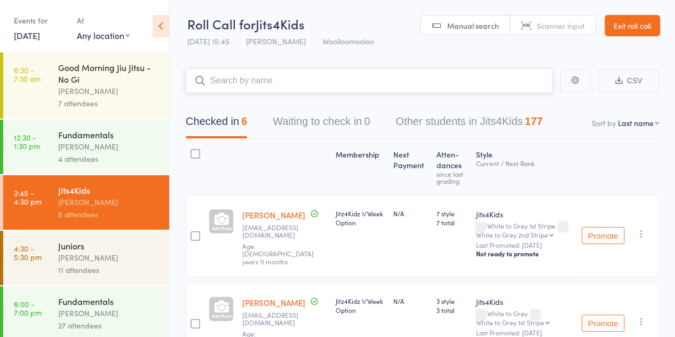
click at [250, 81] on input "search" at bounding box center [369, 80] width 367 height 25
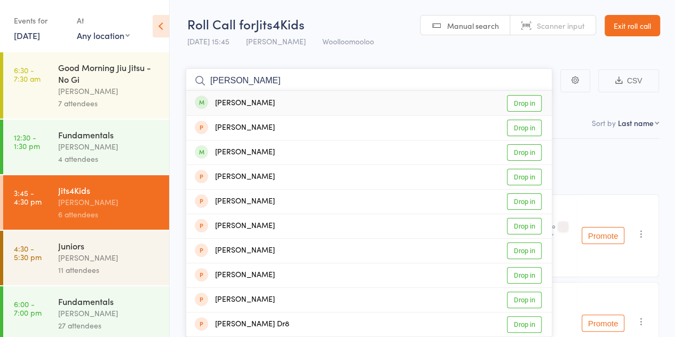
type input "[PERSON_NAME]"
click at [261, 102] on div "[PERSON_NAME] Drop in" at bounding box center [369, 103] width 366 height 25
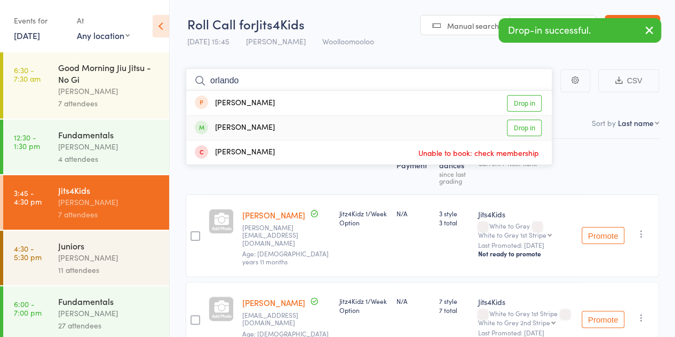
type input "orlando"
click at [275, 124] on div "[PERSON_NAME]" at bounding box center [235, 128] width 80 height 12
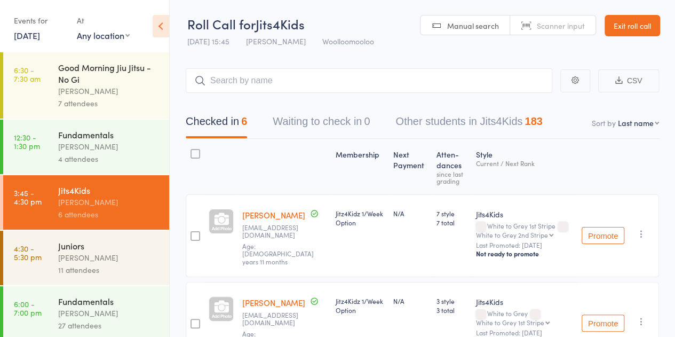
click at [636, 17] on link "Exit roll call" at bounding box center [633, 25] width 56 height 21
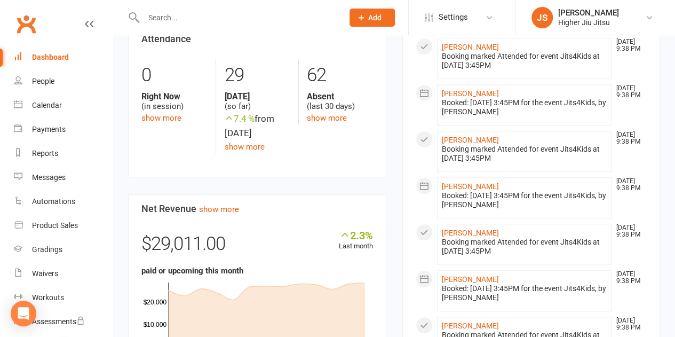
scroll to position [320, 0]
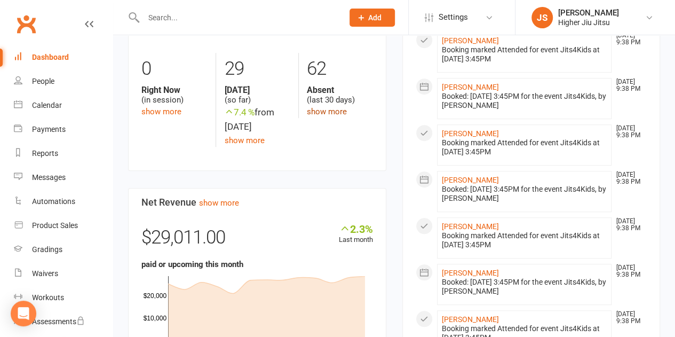
click at [333, 112] on link "show more" at bounding box center [327, 112] width 40 height 10
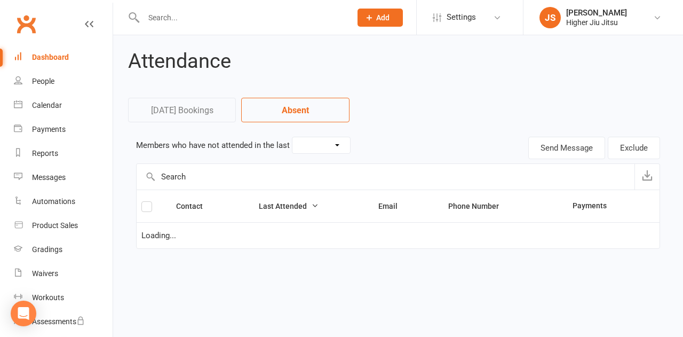
select select "30"
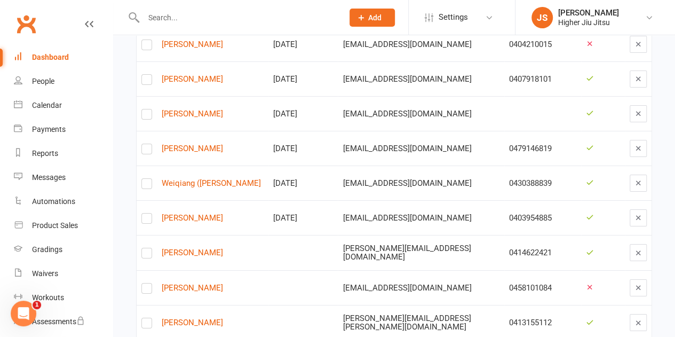
scroll to position [1849, 0]
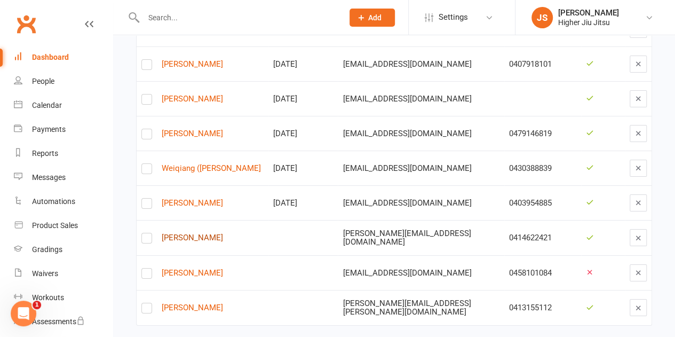
click at [192, 233] on link "[PERSON_NAME]" at bounding box center [213, 237] width 102 height 9
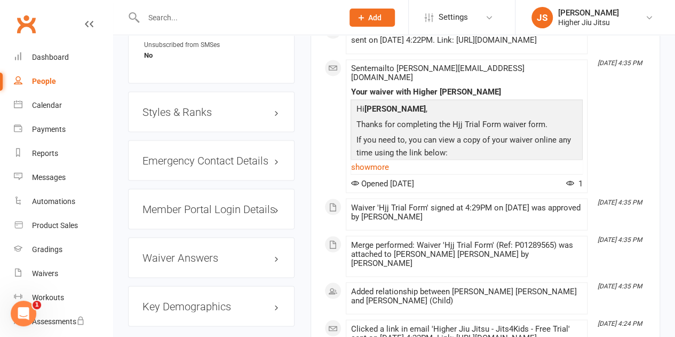
scroll to position [961, 0]
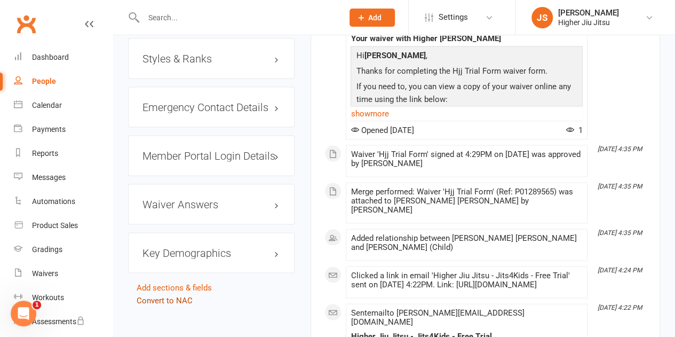
click at [178, 295] on link "Convert to NAC" at bounding box center [165, 300] width 56 height 10
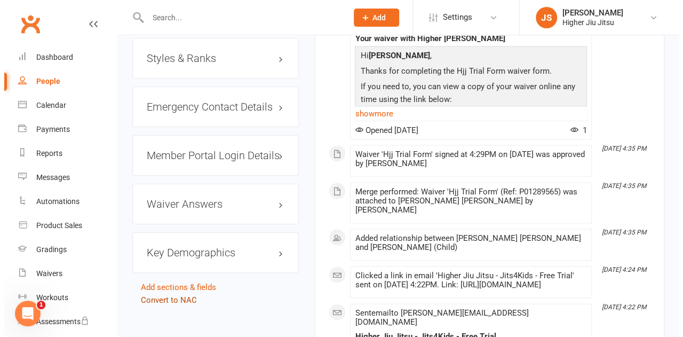
scroll to position [936, 0]
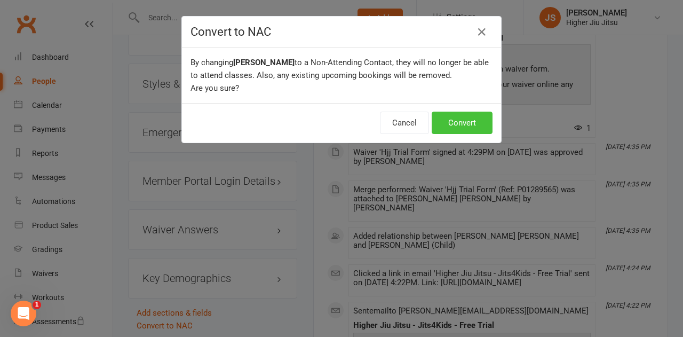
click at [460, 123] on button "Convert" at bounding box center [462, 123] width 61 height 22
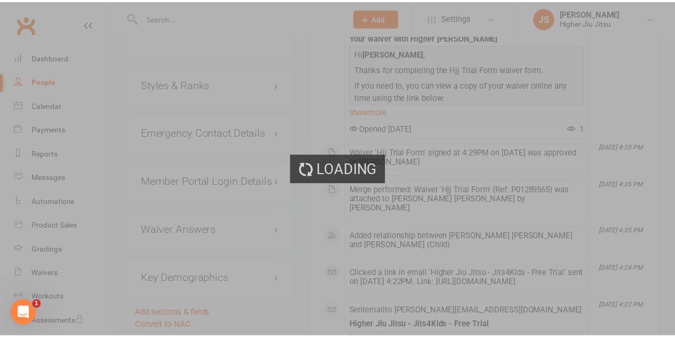
scroll to position [961, 0]
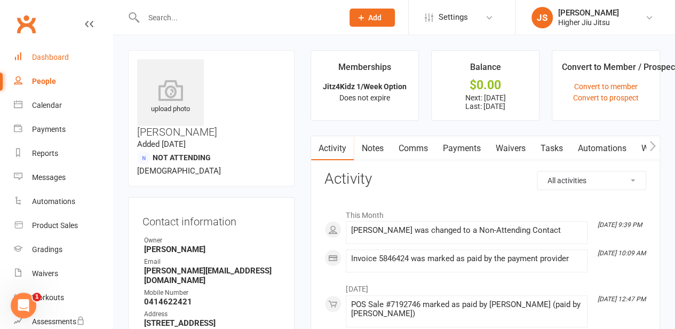
click at [65, 58] on div "Dashboard" at bounding box center [50, 57] width 37 height 9
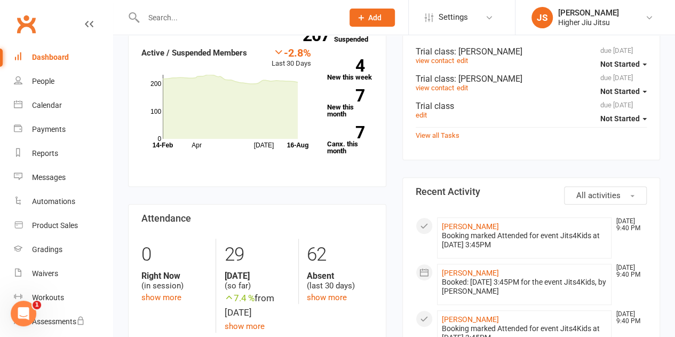
scroll to position [107, 0]
